Goal: Task Accomplishment & Management: Manage account settings

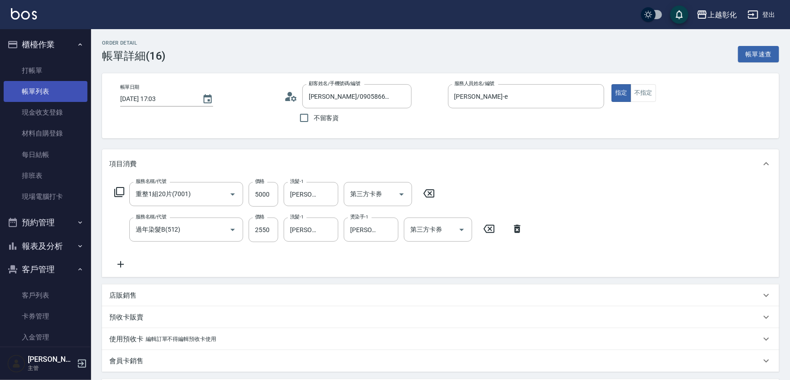
click at [46, 92] on link "帳單列表" at bounding box center [46, 91] width 84 height 21
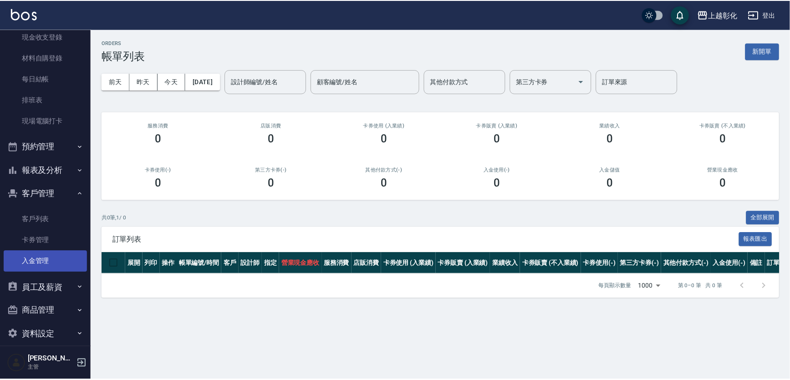
scroll to position [82, 0]
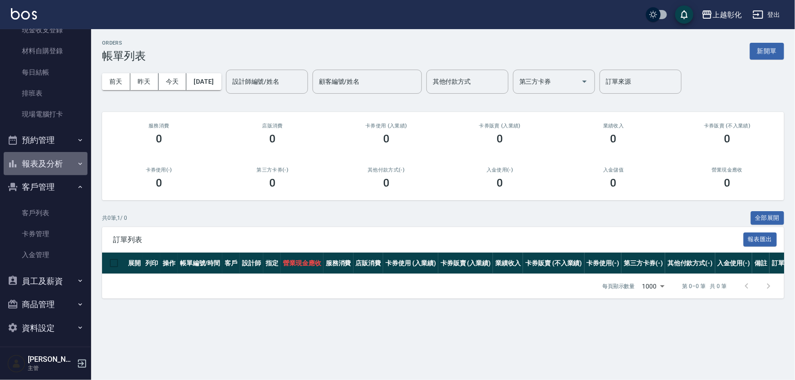
click at [56, 164] on button "報表及分析" at bounding box center [46, 164] width 84 height 24
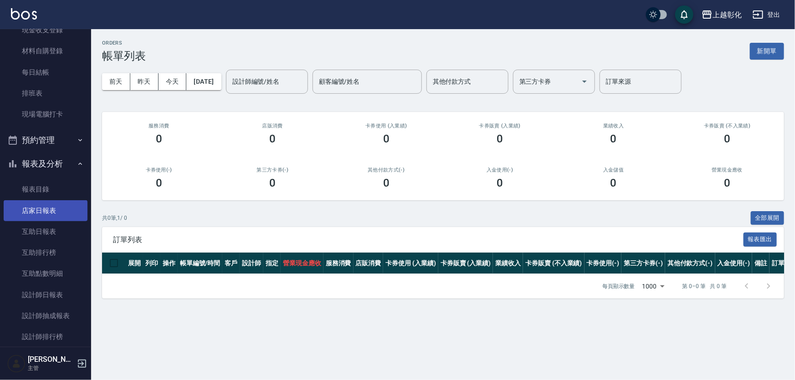
click at [42, 207] on link "店家日報表" at bounding box center [46, 210] width 84 height 21
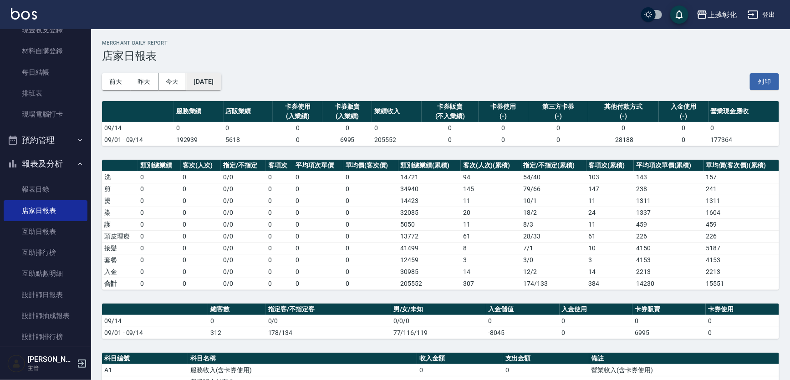
click at [221, 78] on button "2025/09/14" at bounding box center [203, 81] width 35 height 17
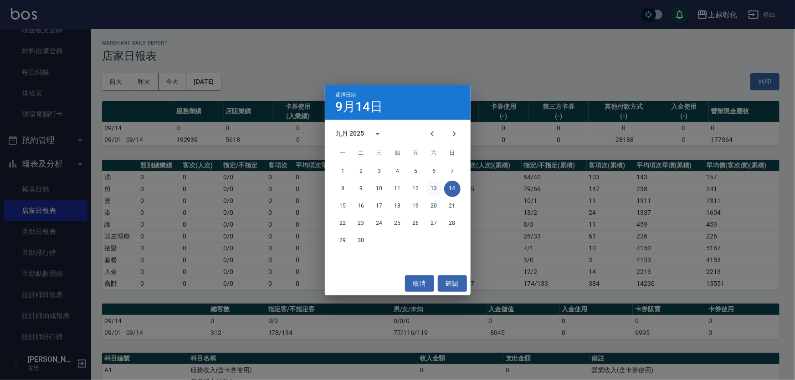
click at [427, 194] on button "13" at bounding box center [434, 189] width 16 height 16
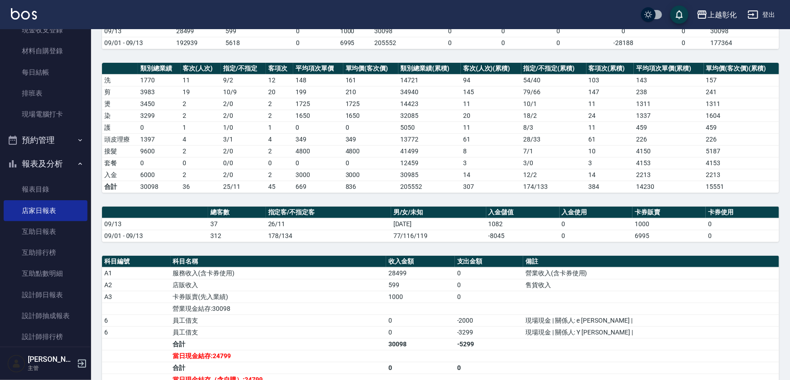
scroll to position [165, 0]
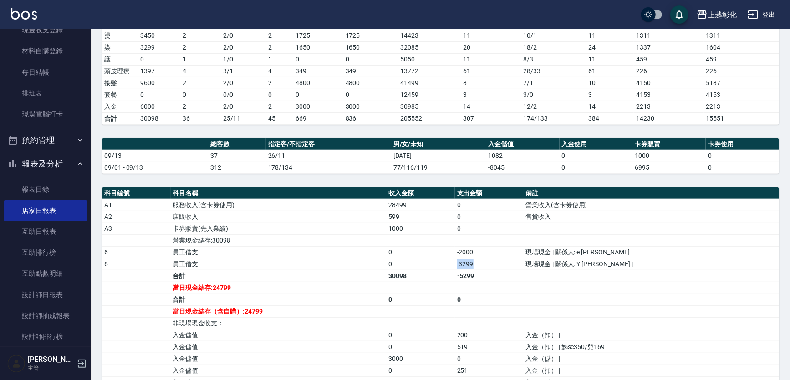
drag, startPoint x: 505, startPoint y: 258, endPoint x: 467, endPoint y: 259, distance: 37.8
click at [467, 259] on tr "6 員工借支 0 -3299 現場現金 | 關係人: Y YURI |" at bounding box center [440, 264] width 677 height 12
click at [455, 259] on td "0" at bounding box center [420, 264] width 69 height 12
drag, startPoint x: 466, startPoint y: 259, endPoint x: 496, endPoint y: 262, distance: 30.2
click at [496, 262] on tr "6 員工借支 0 -3299 現場現金 | 關係人: Y YURI |" at bounding box center [440, 264] width 677 height 12
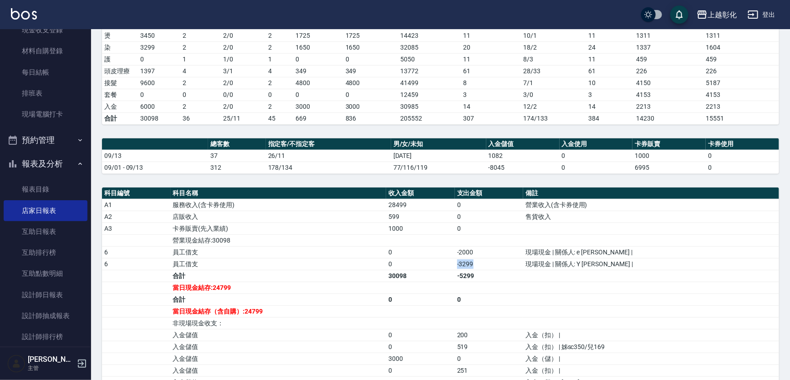
click at [496, 262] on td "-3299" at bounding box center [489, 264] width 69 height 12
drag, startPoint x: 496, startPoint y: 262, endPoint x: 473, endPoint y: 261, distance: 23.7
click at [473, 261] on td "-3299" at bounding box center [489, 264] width 69 height 12
drag, startPoint x: 466, startPoint y: 247, endPoint x: 482, endPoint y: 263, distance: 23.2
click at [482, 263] on tbody "A1 服務收入(含卡券使用) 28499 0 營業收入(含卡券使用) A2 店販收入 599 0 售貨收入 A3 卡券販賣(先入業績) 1000 0 營業現金…" at bounding box center [440, 317] width 677 height 237
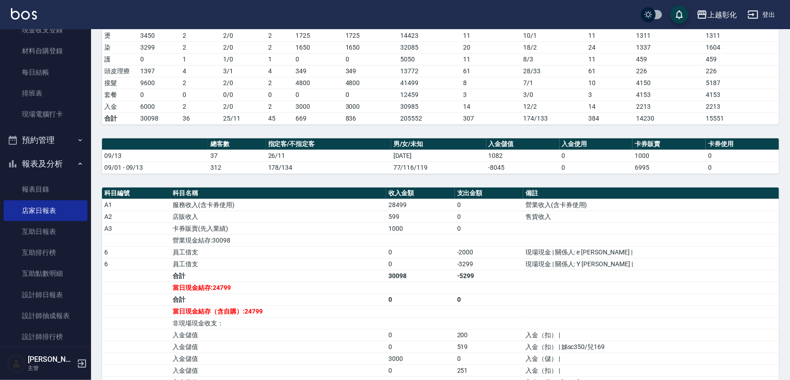
click at [488, 263] on td "-3299" at bounding box center [489, 264] width 69 height 12
drag, startPoint x: 488, startPoint y: 263, endPoint x: 460, endPoint y: 246, distance: 32.1
click at [460, 246] on tbody "A1 服務收入(含卡券使用) 28499 0 營業收入(含卡券使用) A2 店販收入 599 0 售貨收入 A3 卡券販賣(先入業績) 1000 0 營業現金…" at bounding box center [440, 317] width 677 height 237
click at [470, 241] on td "a dense table" at bounding box center [489, 241] width 69 height 12
drag, startPoint x: 496, startPoint y: 254, endPoint x: 470, endPoint y: 257, distance: 26.2
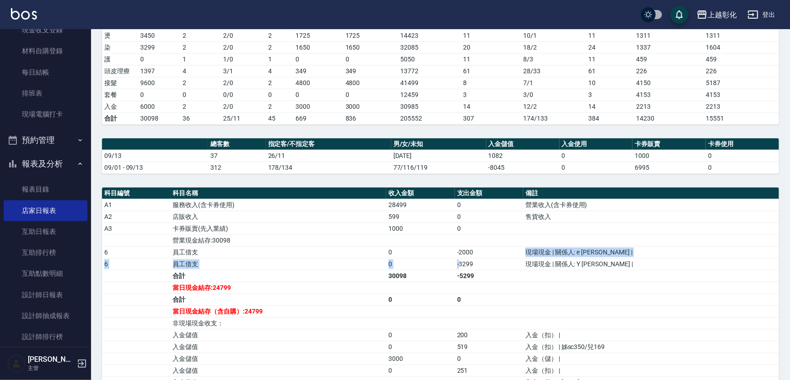
click at [471, 260] on tbody "A1 服務收入(含卡券使用) 28499 0 營業收入(含卡券使用) A2 店販收入 599 0 售貨收入 A3 卡券販賣(先入業績) 1000 0 營業現金…" at bounding box center [440, 317] width 677 height 237
click at [470, 254] on td "-2000" at bounding box center [489, 252] width 69 height 12
drag, startPoint x: 464, startPoint y: 246, endPoint x: 492, endPoint y: 265, distance: 33.9
click at [492, 265] on tbody "A1 服務收入(含卡券使用) 28499 0 營業收入(含卡券使用) A2 店販收入 599 0 售貨收入 A3 卡券販賣(先入業績) 1000 0 營業現金…" at bounding box center [440, 317] width 677 height 237
click at [485, 263] on td "-3299" at bounding box center [489, 264] width 69 height 12
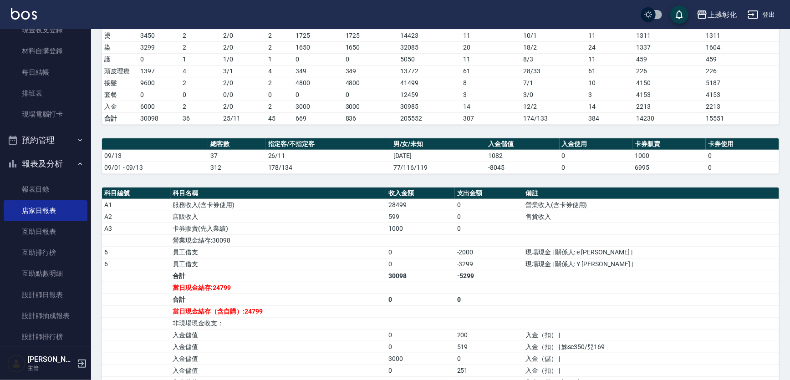
click at [478, 261] on td "-3299" at bounding box center [489, 264] width 69 height 12
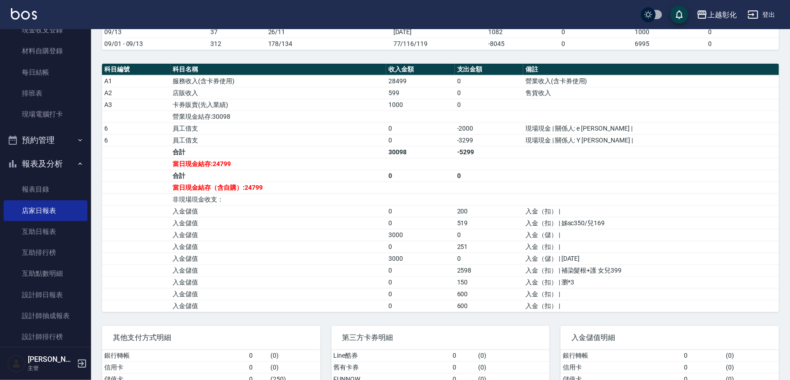
scroll to position [290, 0]
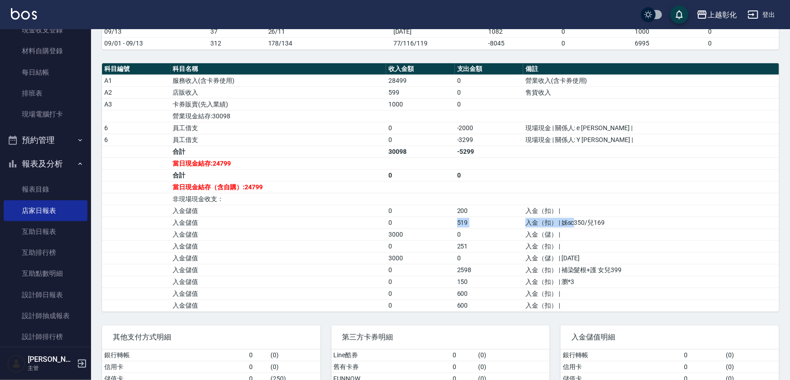
drag, startPoint x: 590, startPoint y: 225, endPoint x: 467, endPoint y: 222, distance: 123.5
click at [467, 222] on tr "入金儲值 0 519 入金（扣） | 姊sc350/兒169" at bounding box center [440, 223] width 677 height 12
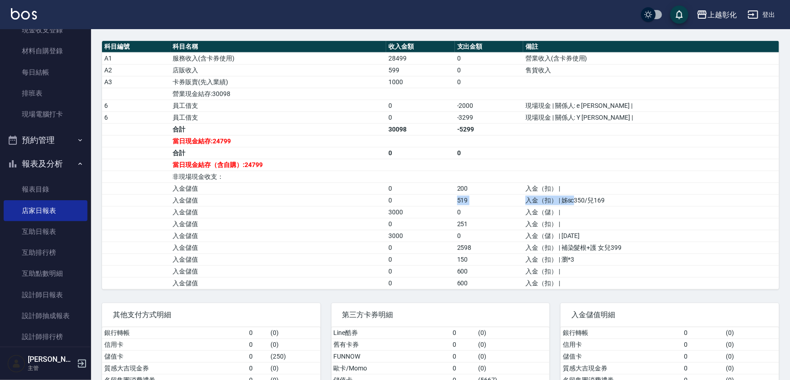
scroll to position [331, 0]
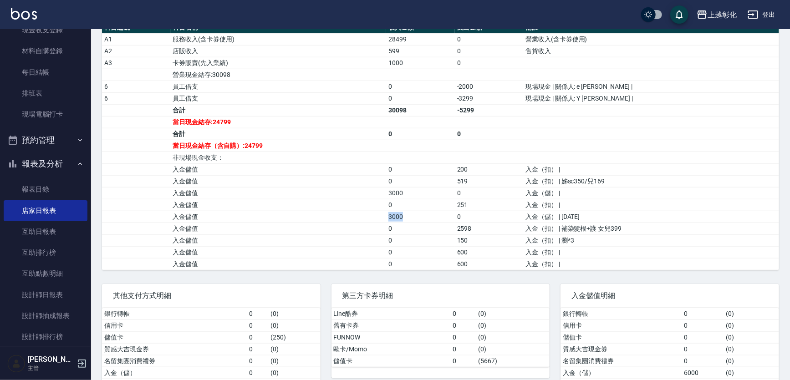
drag, startPoint x: 421, startPoint y: 214, endPoint x: 389, endPoint y: 216, distance: 32.4
click at [389, 216] on tr "入金儲值 3000 0 入金（儲） | 七夕" at bounding box center [440, 217] width 677 height 12
click at [387, 216] on td "入金儲值" at bounding box center [279, 217] width 216 height 12
drag, startPoint x: 414, startPoint y: 189, endPoint x: 393, endPoint y: 192, distance: 21.6
click at [393, 192] on tr "入金儲值 3000 0 入金（儲） |" at bounding box center [440, 193] width 677 height 12
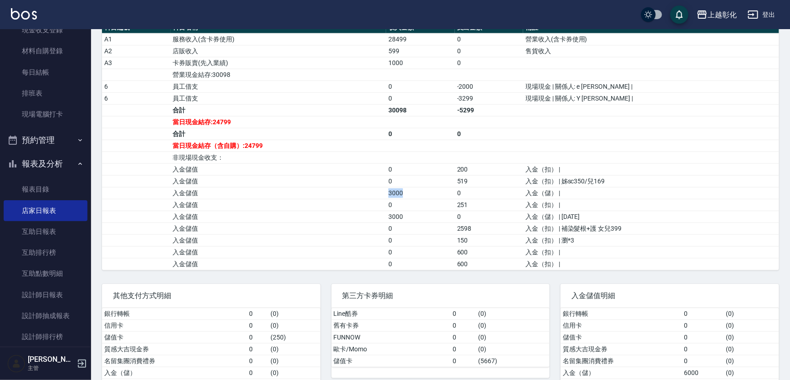
click at [387, 194] on td "入金儲值" at bounding box center [279, 193] width 216 height 12
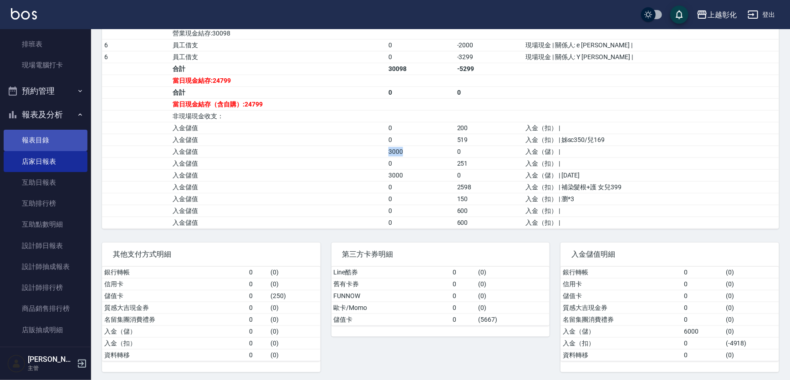
scroll to position [55, 0]
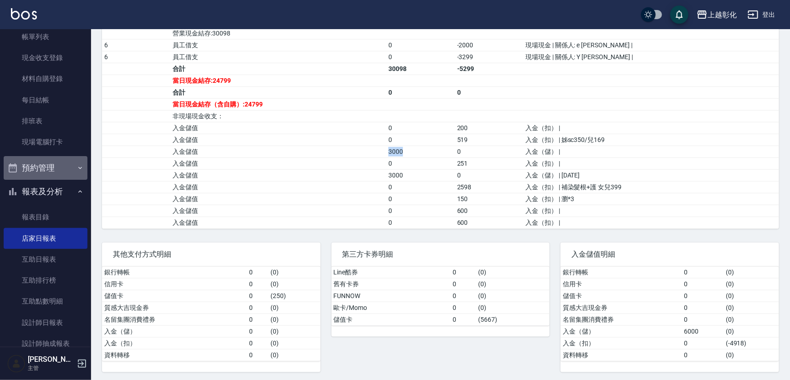
click at [65, 171] on button "預約管理" at bounding box center [46, 168] width 84 height 24
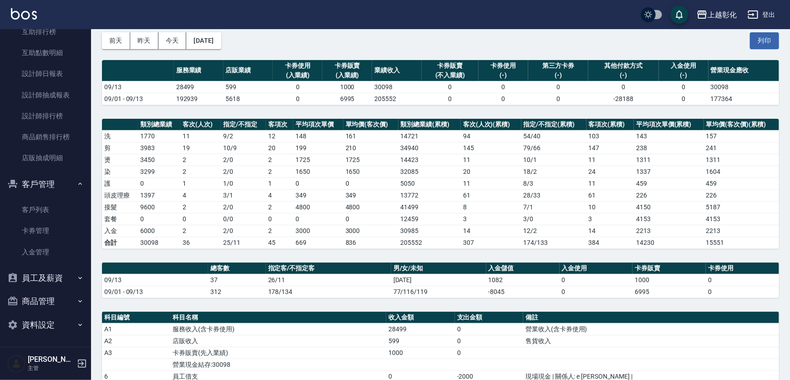
scroll to position [0, 0]
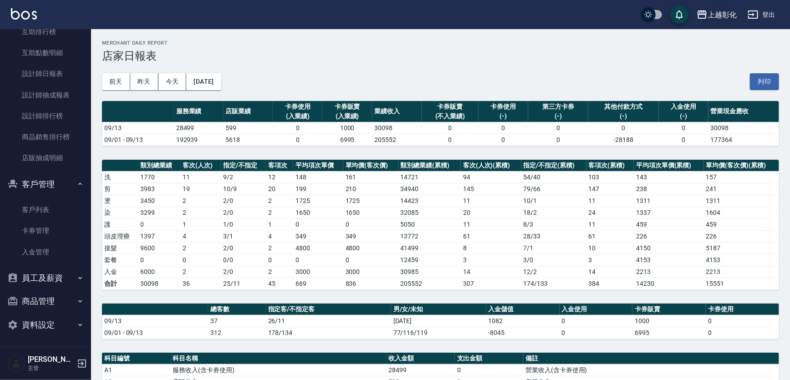
click at [712, 15] on div "上越彰化" at bounding box center [722, 14] width 29 height 11
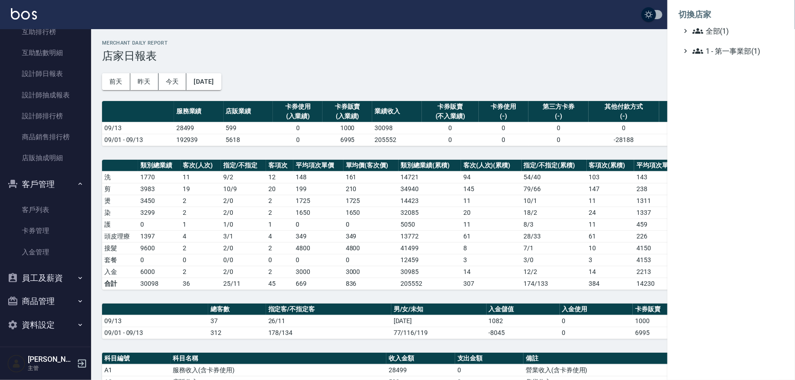
click at [546, 32] on div at bounding box center [397, 190] width 795 height 380
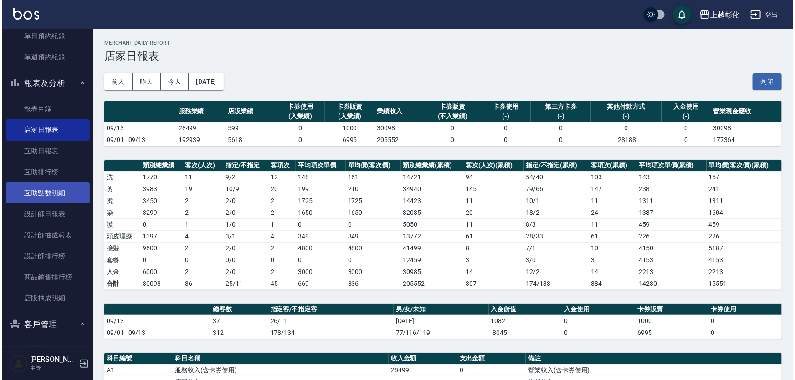
scroll to position [248, 0]
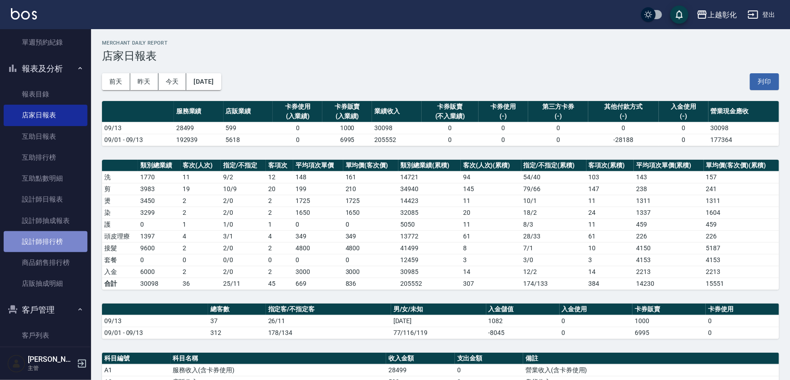
click at [52, 246] on link "設計師排行榜" at bounding box center [46, 241] width 84 height 21
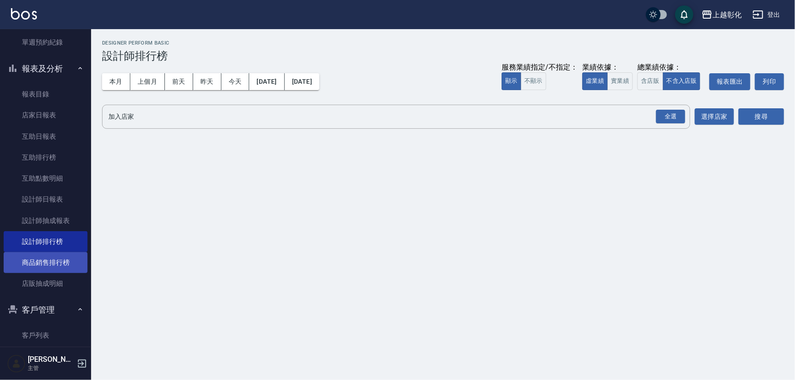
click at [52, 261] on link "商品銷售排行榜" at bounding box center [46, 262] width 84 height 21
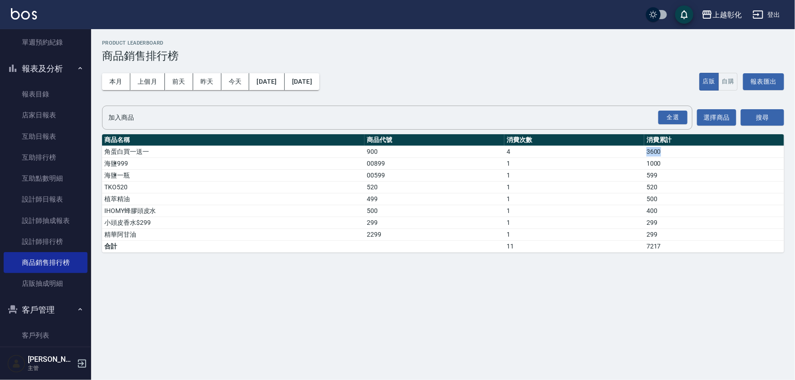
drag, startPoint x: 635, startPoint y: 149, endPoint x: 668, endPoint y: 153, distance: 33.0
click at [668, 153] on tr "角蛋白買一送一 900 4 3600" at bounding box center [443, 152] width 682 height 12
click at [670, 154] on td "3600" at bounding box center [714, 152] width 140 height 12
click at [58, 226] on link "設計師抽成報表" at bounding box center [46, 220] width 84 height 21
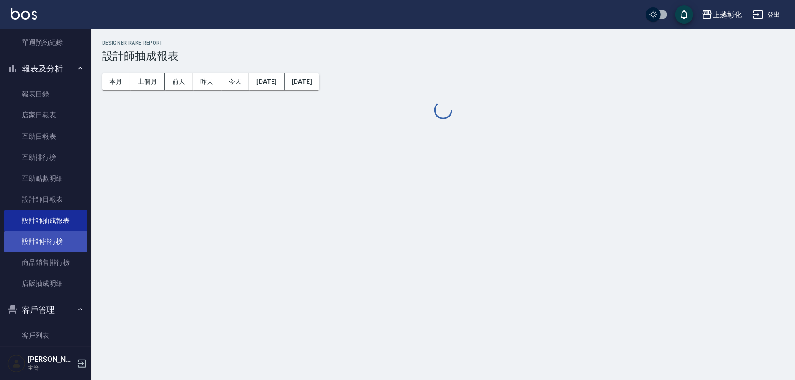
click at [57, 234] on link "設計師排行榜" at bounding box center [46, 241] width 84 height 21
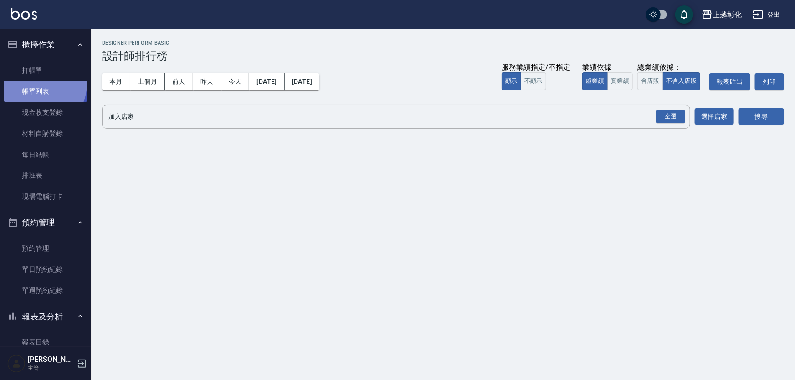
click at [36, 84] on link "帳單列表" at bounding box center [46, 91] width 84 height 21
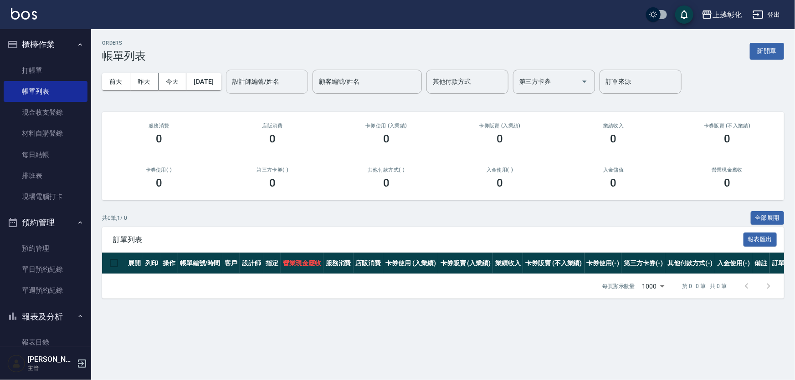
click at [261, 79] on input "設計師編號/姓名" at bounding box center [267, 82] width 74 height 16
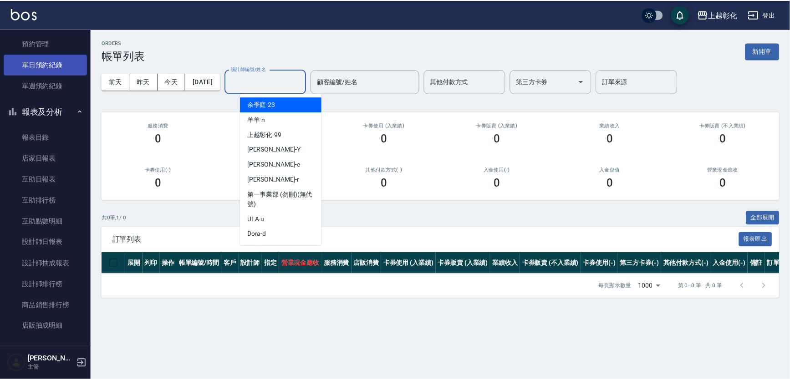
scroll to position [207, 0]
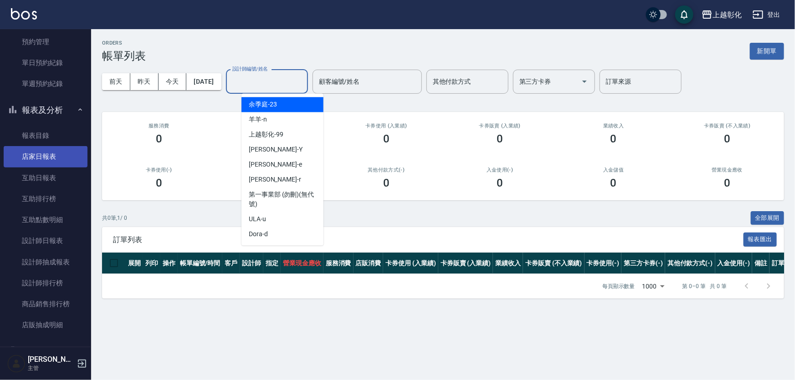
click at [46, 160] on link "店家日報表" at bounding box center [46, 156] width 84 height 21
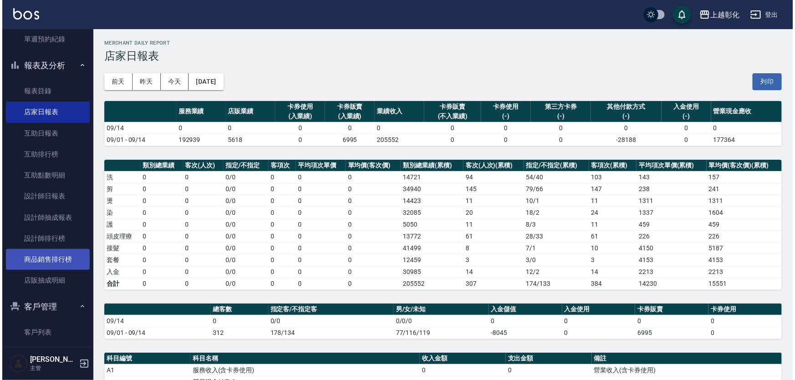
scroll to position [290, 0]
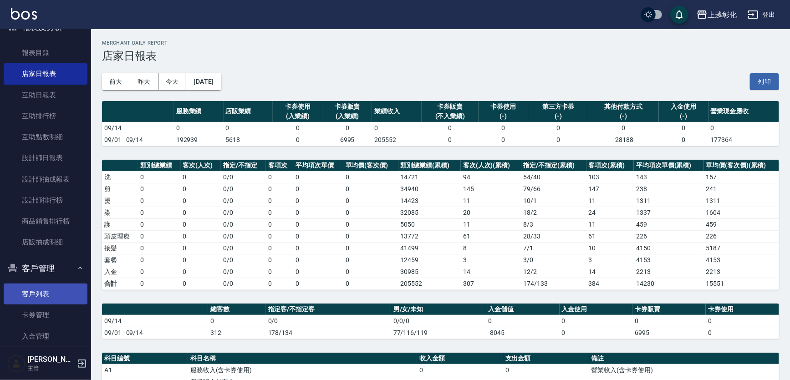
click at [48, 299] on link "客戶列表" at bounding box center [46, 294] width 84 height 21
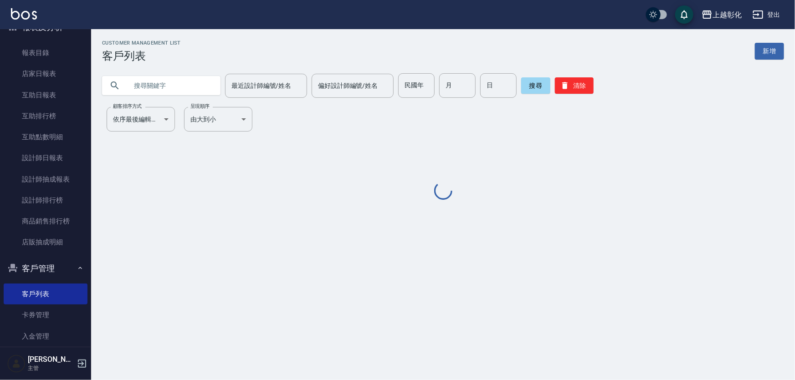
click at [179, 84] on input "text" at bounding box center [171, 85] width 86 height 25
type input "0966221500‵"
click at [545, 86] on button "搜尋" at bounding box center [535, 85] width 29 height 16
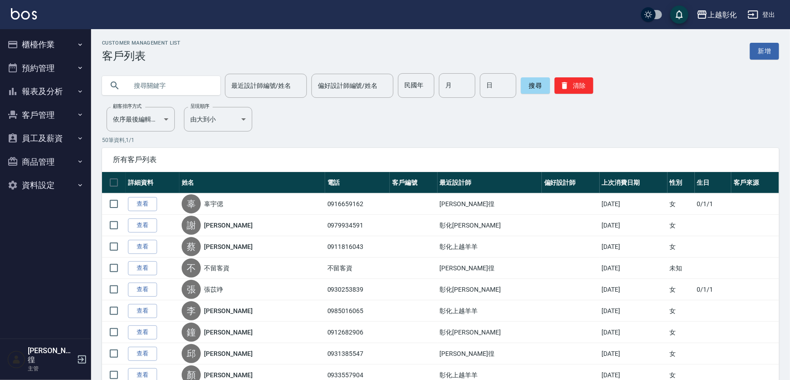
click at [171, 87] on input "text" at bounding box center [171, 85] width 86 height 25
type input "0966221500"
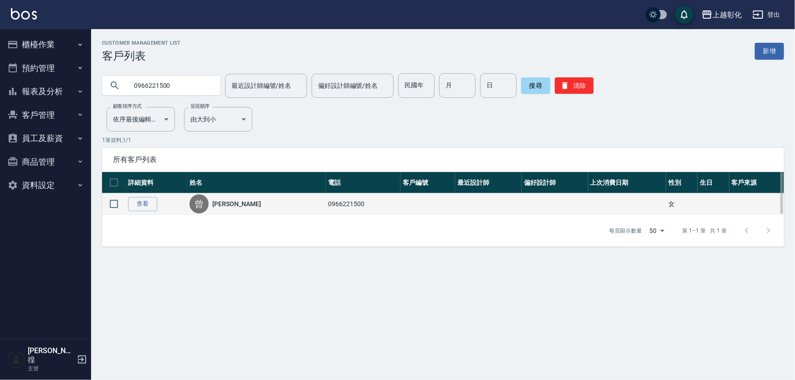
click at [148, 216] on div "每頁顯示數量 50 50 第 1–1 筆 共 1 筆" at bounding box center [443, 231] width 682 height 32
click at [150, 202] on link "查看" at bounding box center [142, 204] width 29 height 14
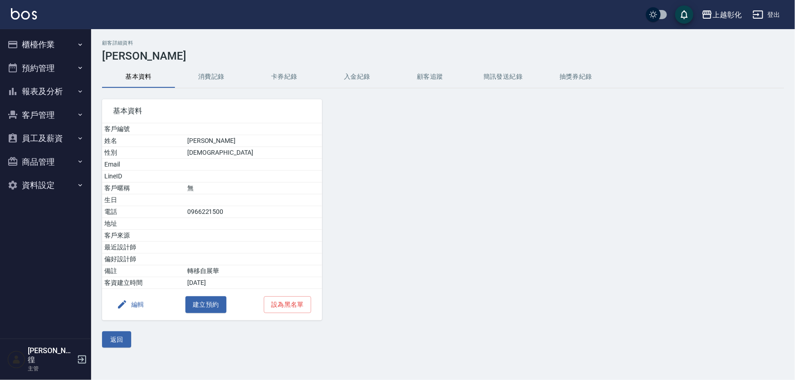
click at [364, 69] on button "入金紀錄" at bounding box center [357, 77] width 73 height 22
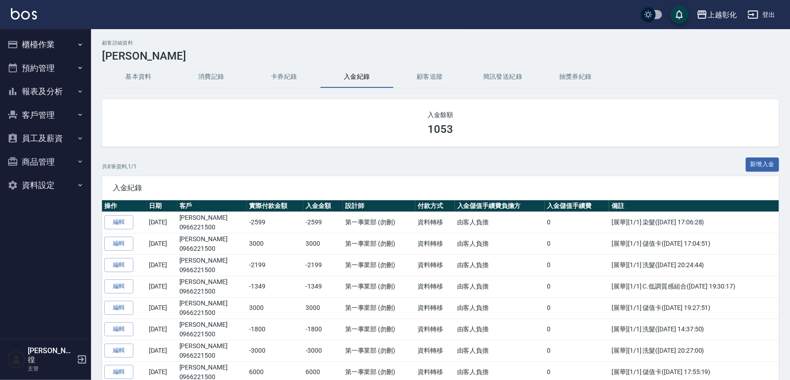
click at [500, 78] on button "簡訊發送紀錄" at bounding box center [502, 77] width 73 height 22
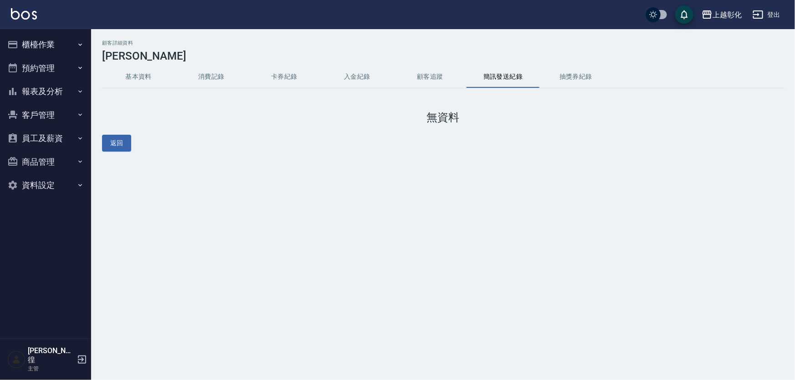
click at [569, 82] on button "抽獎券紀錄" at bounding box center [575, 77] width 73 height 22
click at [352, 77] on button "入金紀錄" at bounding box center [357, 77] width 73 height 22
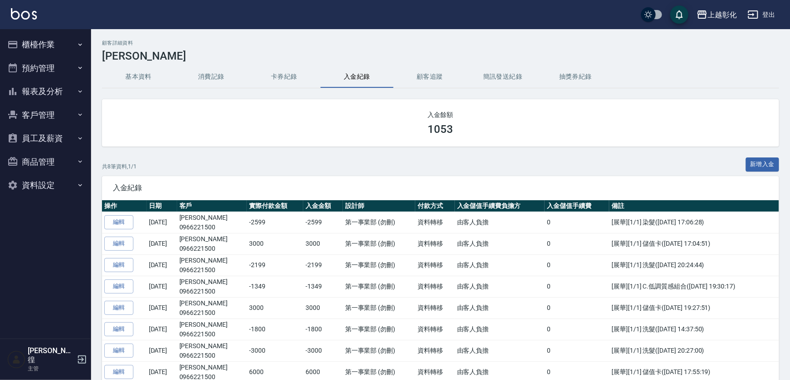
click at [315, 76] on button "卡券紀錄" at bounding box center [284, 77] width 73 height 22
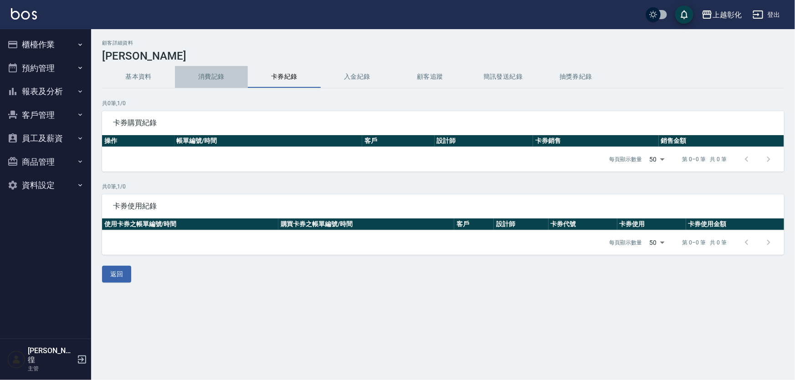
click at [209, 79] on button "消費記錄" at bounding box center [211, 77] width 73 height 22
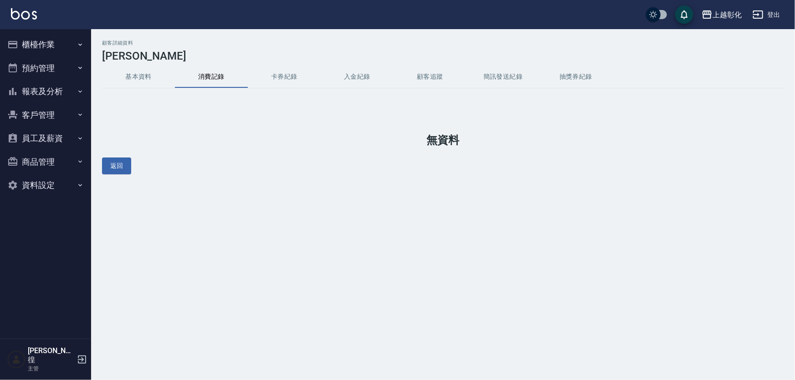
click at [131, 76] on button "基本資料" at bounding box center [138, 77] width 73 height 22
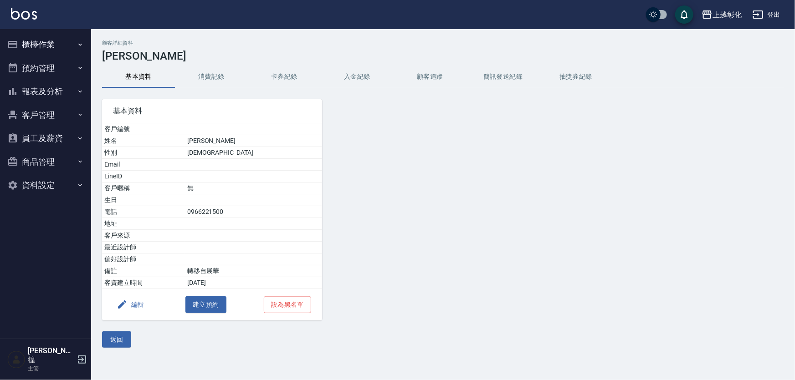
click at [198, 73] on button "消費記錄" at bounding box center [211, 77] width 73 height 22
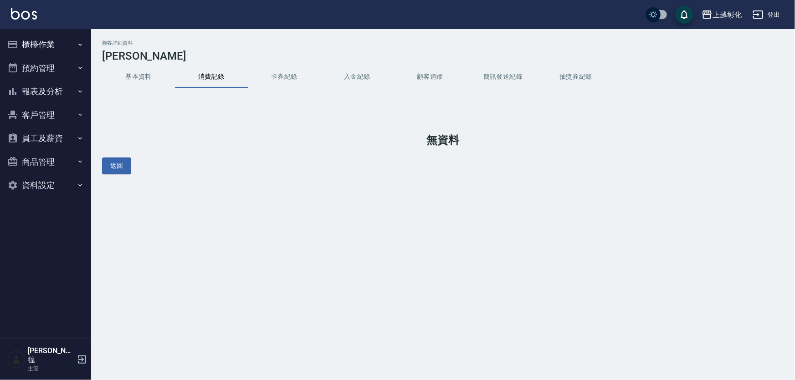
click at [273, 74] on button "卡券紀錄" at bounding box center [284, 77] width 73 height 22
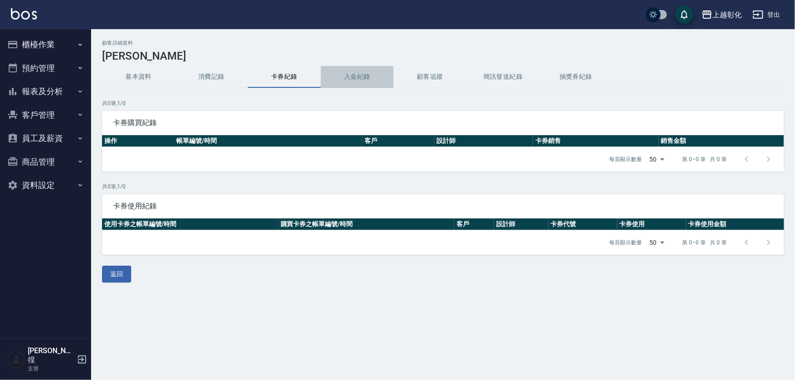
click at [352, 79] on button "入金紀錄" at bounding box center [357, 77] width 73 height 22
